Goal: Task Accomplishment & Management: Use online tool/utility

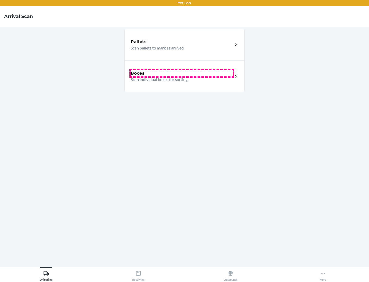
click at [182, 73] on div "Boxes" at bounding box center [182, 73] width 102 height 6
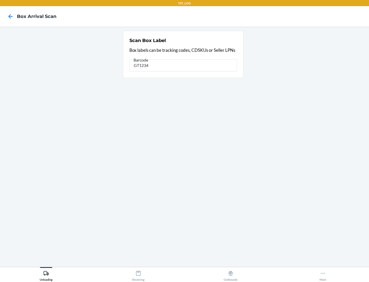
type input "GT1234"
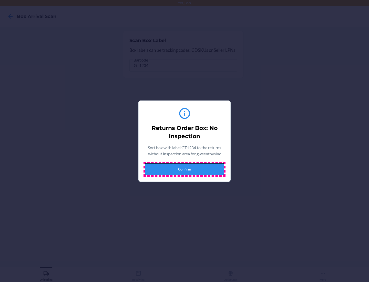
click at [185, 169] on button "Confirm" at bounding box center [185, 169] width 80 height 12
